Goal: Information Seeking & Learning: Learn about a topic

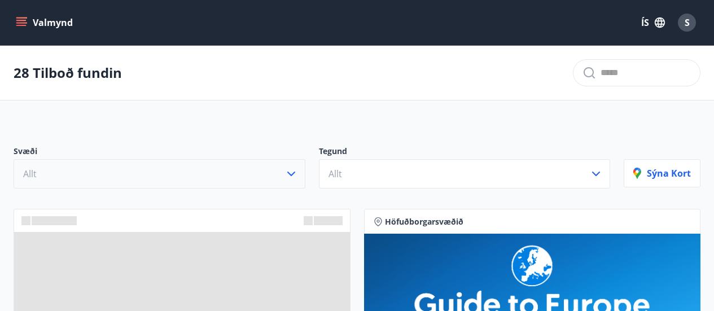
click at [291, 172] on icon "button" at bounding box center [291, 174] width 14 height 14
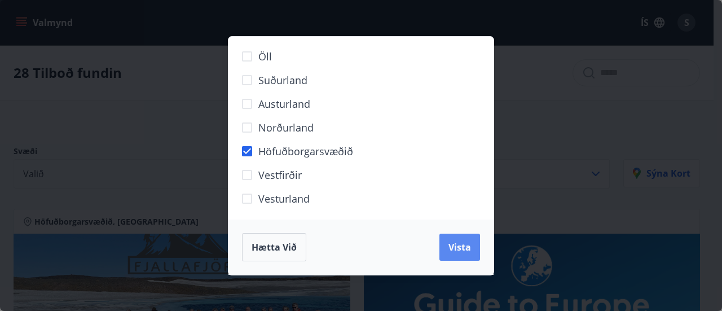
click at [464, 247] on span "Vista" at bounding box center [460, 247] width 23 height 12
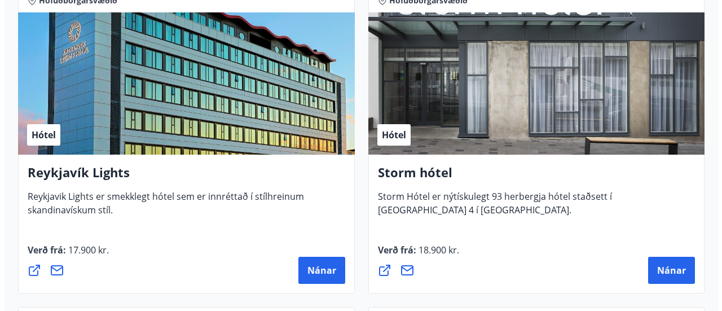
scroll to position [621, 0]
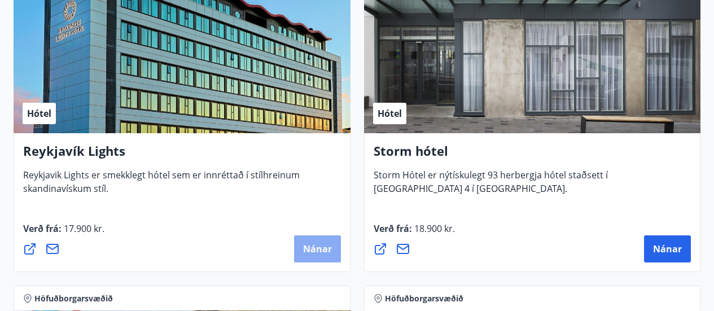
click at [320, 248] on span "Nánar" at bounding box center [317, 249] width 29 height 12
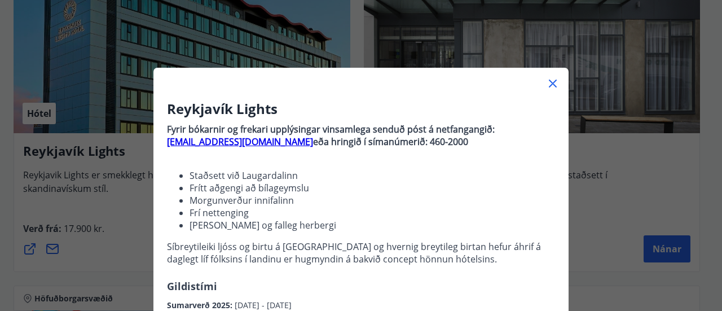
scroll to position [265, 0]
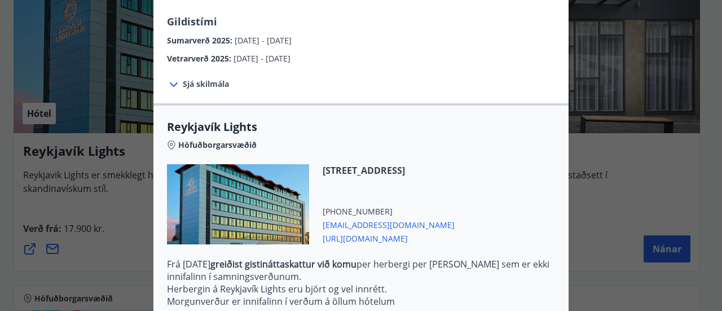
click at [399, 227] on span "[EMAIL_ADDRESS][DOMAIN_NAME]" at bounding box center [389, 224] width 132 height 14
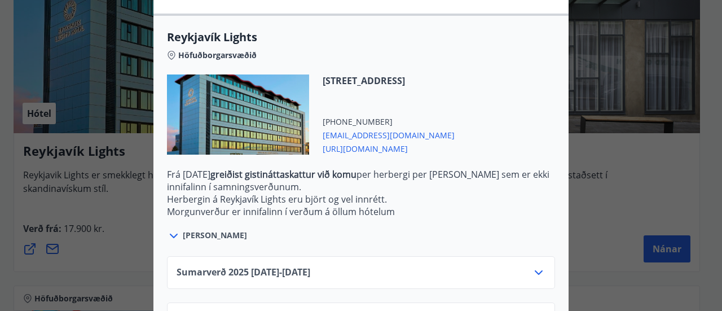
scroll to position [400, 0]
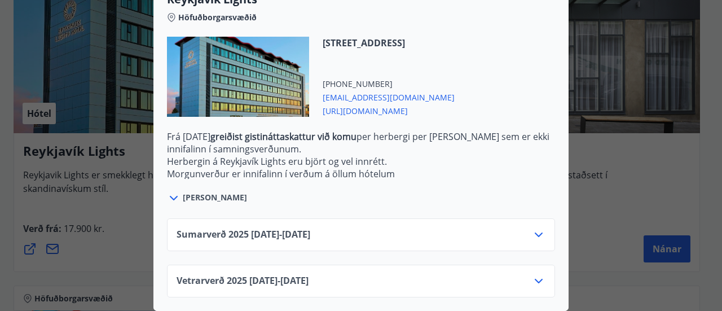
click at [534, 228] on icon at bounding box center [539, 235] width 14 height 14
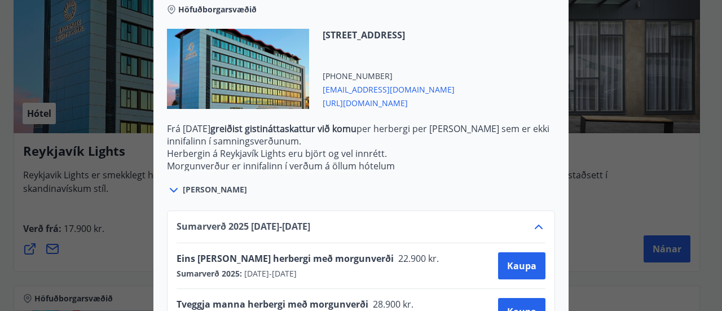
scroll to position [456, 0]
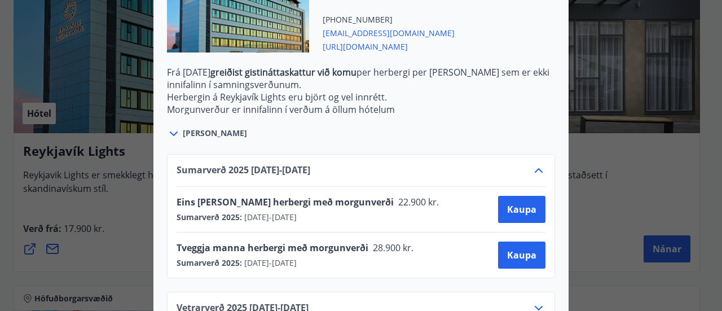
click at [115, 247] on div "Reykjavík Lights Fyrir bókarnir og frekari upplýsingar vinsamlega senduð póst á…" at bounding box center [361, 155] width 722 height 311
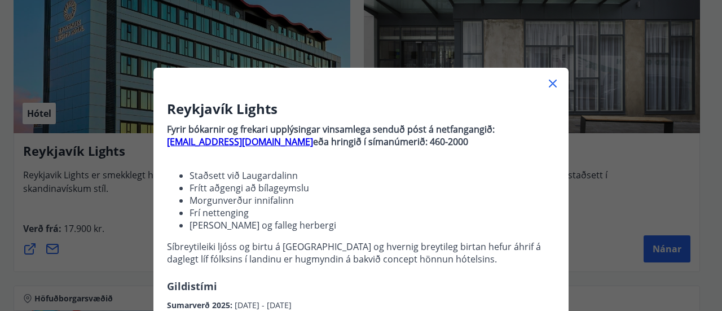
click at [550, 82] on icon at bounding box center [553, 84] width 14 height 14
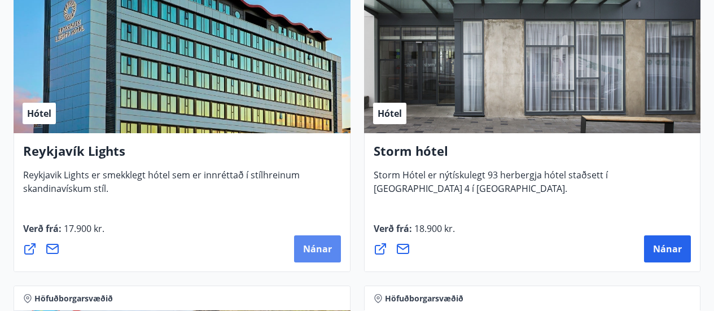
click at [328, 247] on span "Nánar" at bounding box center [317, 249] width 29 height 12
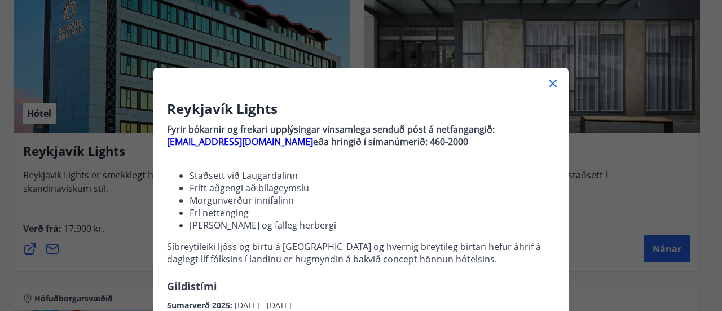
scroll to position [226, 0]
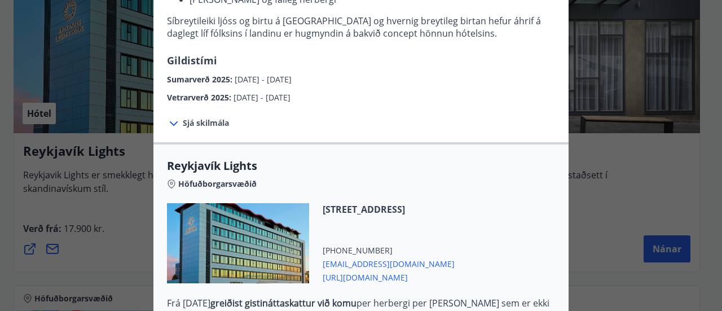
click at [167, 121] on icon at bounding box center [174, 124] width 14 height 14
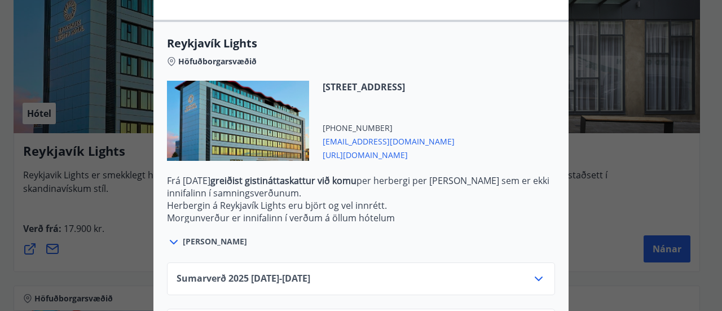
scroll to position [502, 0]
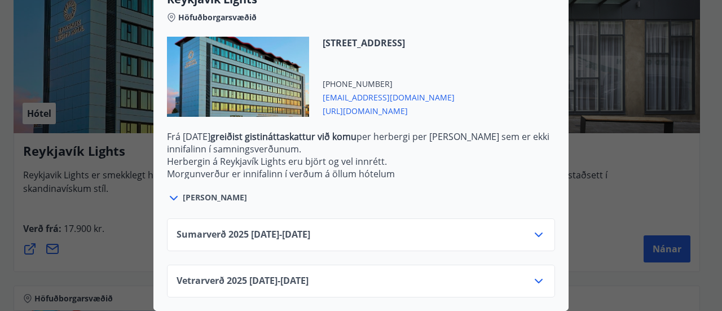
click at [535, 279] on icon at bounding box center [539, 281] width 8 height 5
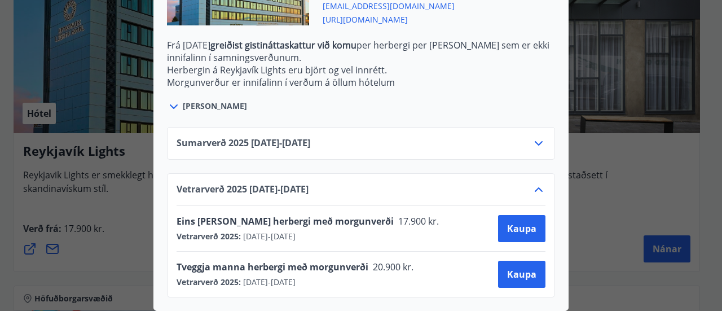
scroll to position [328, 0]
